Goal: Information Seeking & Learning: Check status

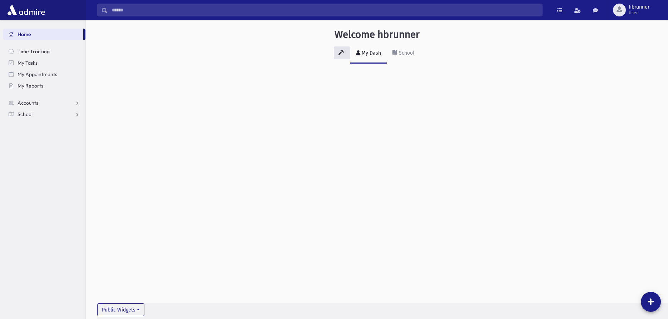
click at [37, 113] on link "School" at bounding box center [44, 114] width 83 height 11
click at [32, 124] on span "Students" at bounding box center [31, 126] width 20 height 6
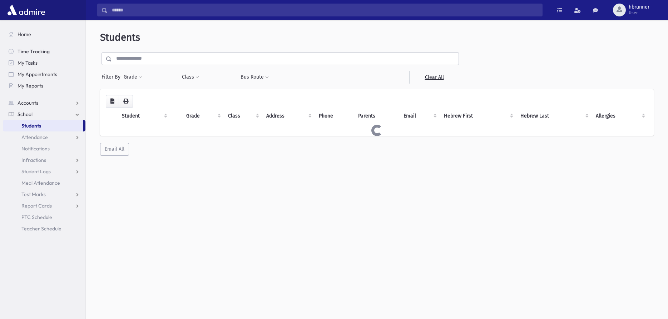
click at [241, 58] on input "text" at bounding box center [285, 58] width 347 height 13
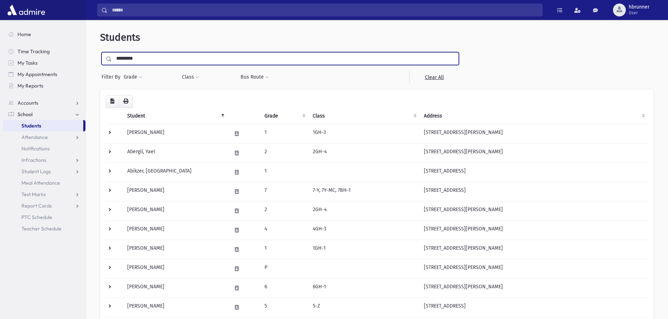
type input "*********"
click at [100, 52] on input "submit" at bounding box center [110, 57] width 20 height 10
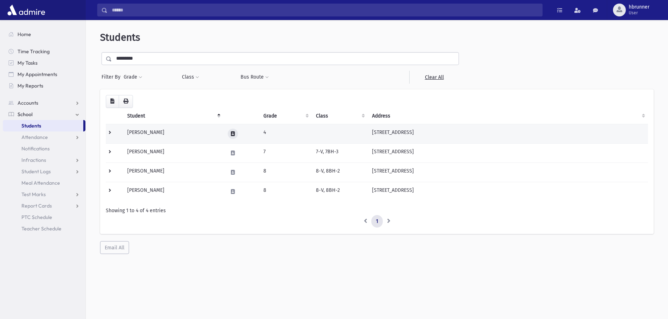
click at [231, 134] on icon at bounding box center [233, 134] width 4 height 5
click at [251, 133] on icon "button" at bounding box center [251, 134] width 6 height 5
